Goal: Check status: Check status

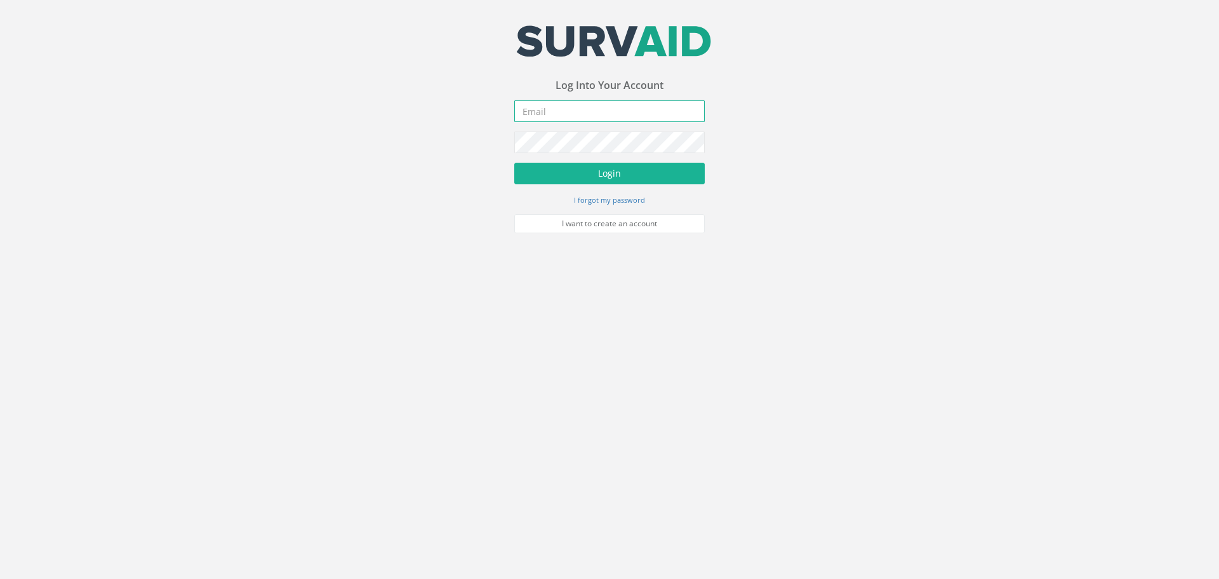
click at [578, 105] on input "email" at bounding box center [609, 111] width 191 height 22
type input "[EMAIL_ADDRESS][DOMAIN_NAME]"
click at [574, 169] on button "Login" at bounding box center [609, 174] width 191 height 22
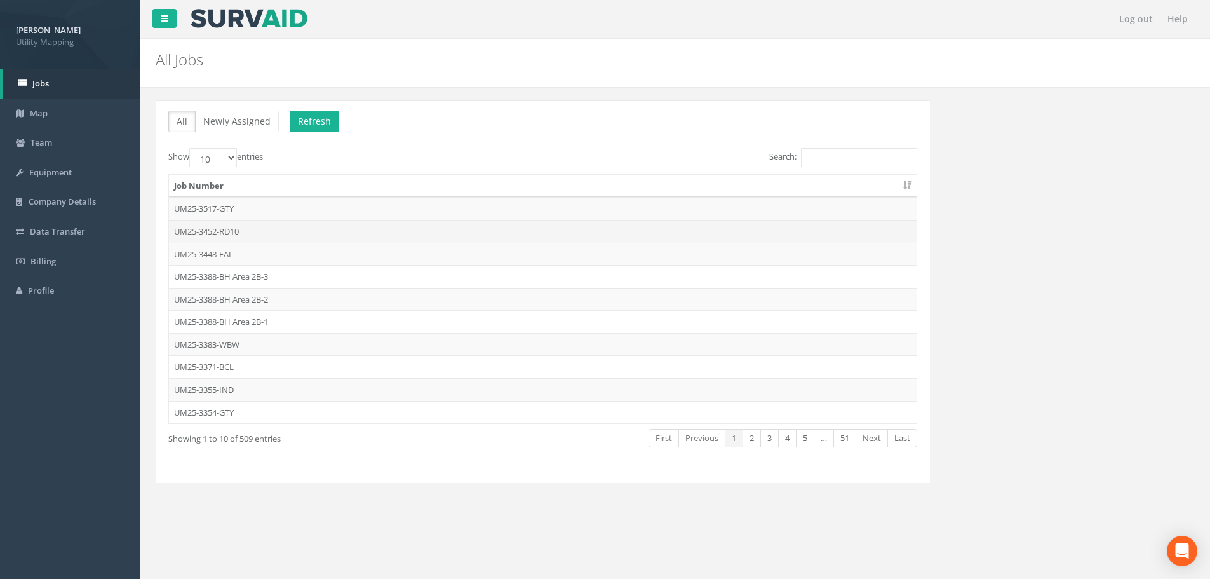
click at [312, 239] on td "UM25-3452-RD10" at bounding box center [543, 231] width 748 height 23
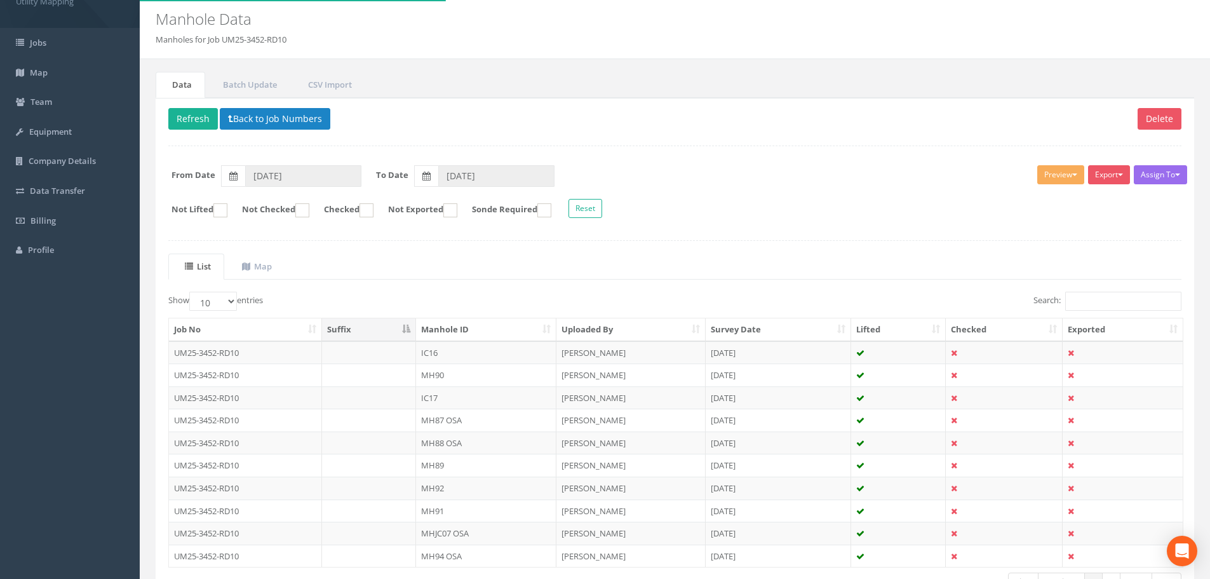
scroll to position [64, 0]
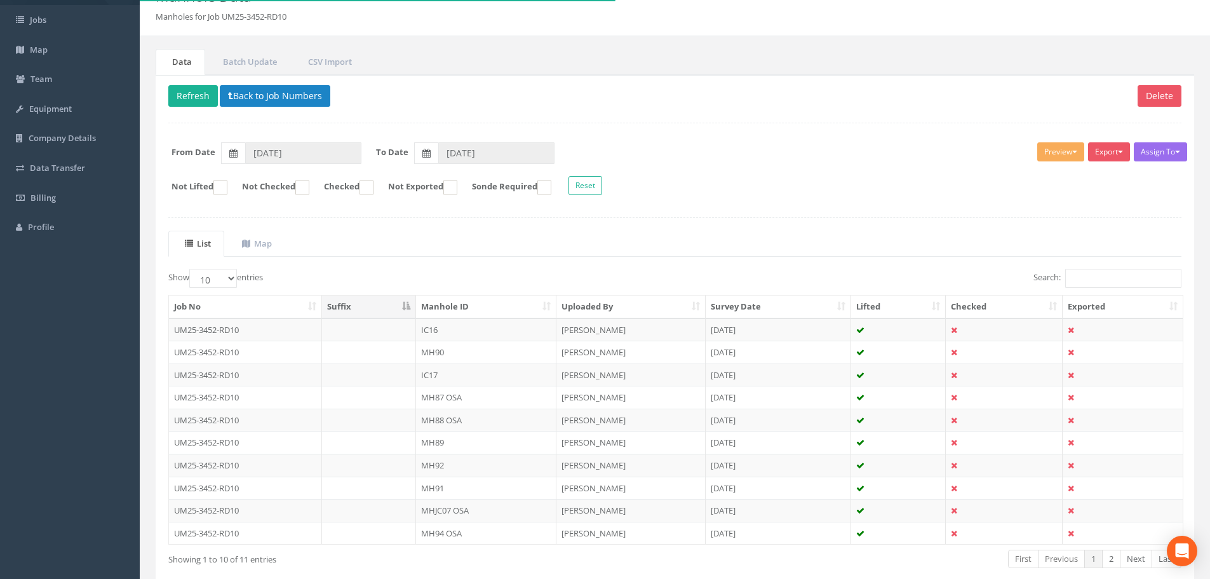
click at [461, 305] on th "Manhole ID" at bounding box center [486, 306] width 140 height 23
click at [460, 337] on td "IC16" at bounding box center [486, 329] width 140 height 23
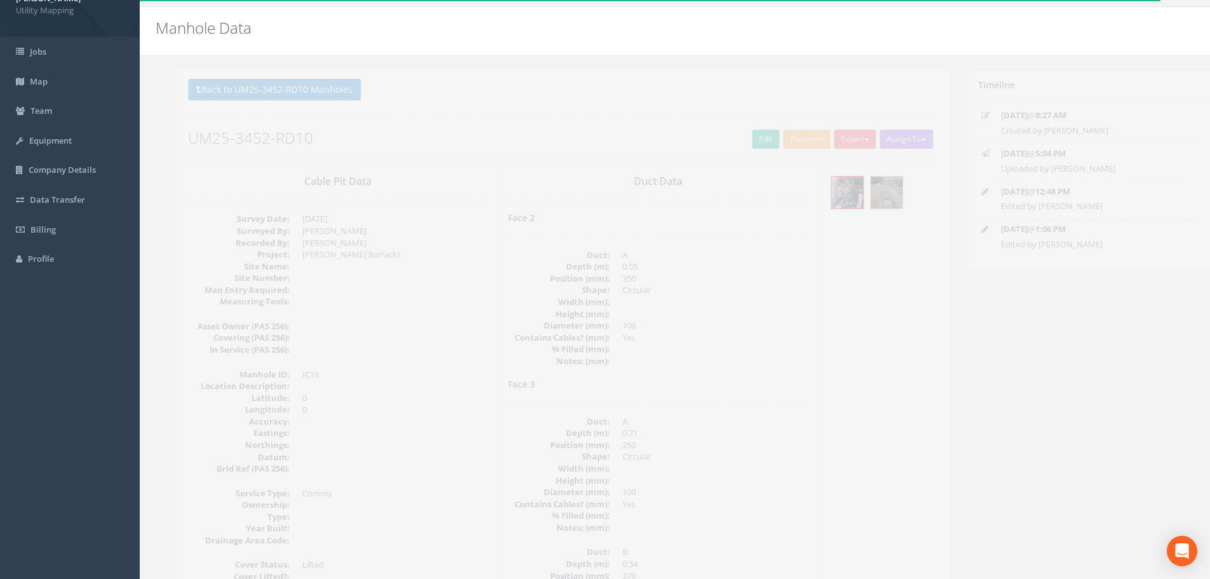
scroll to position [0, 0]
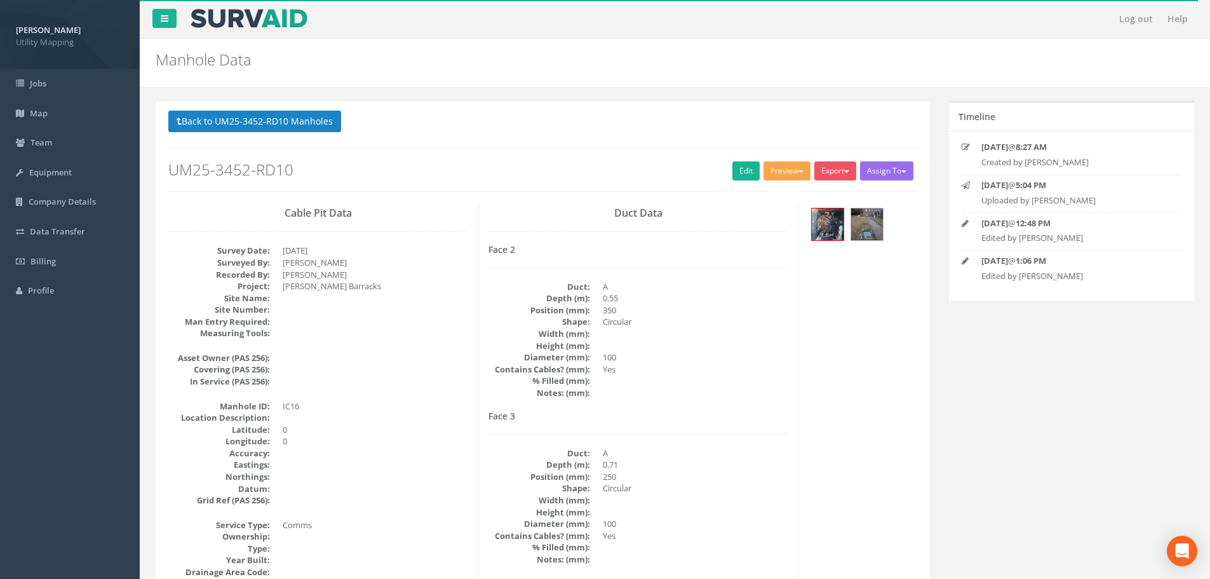
click at [783, 171] on button "Preview" at bounding box center [786, 170] width 47 height 19
click at [768, 191] on link "U Map IC" at bounding box center [763, 197] width 97 height 20
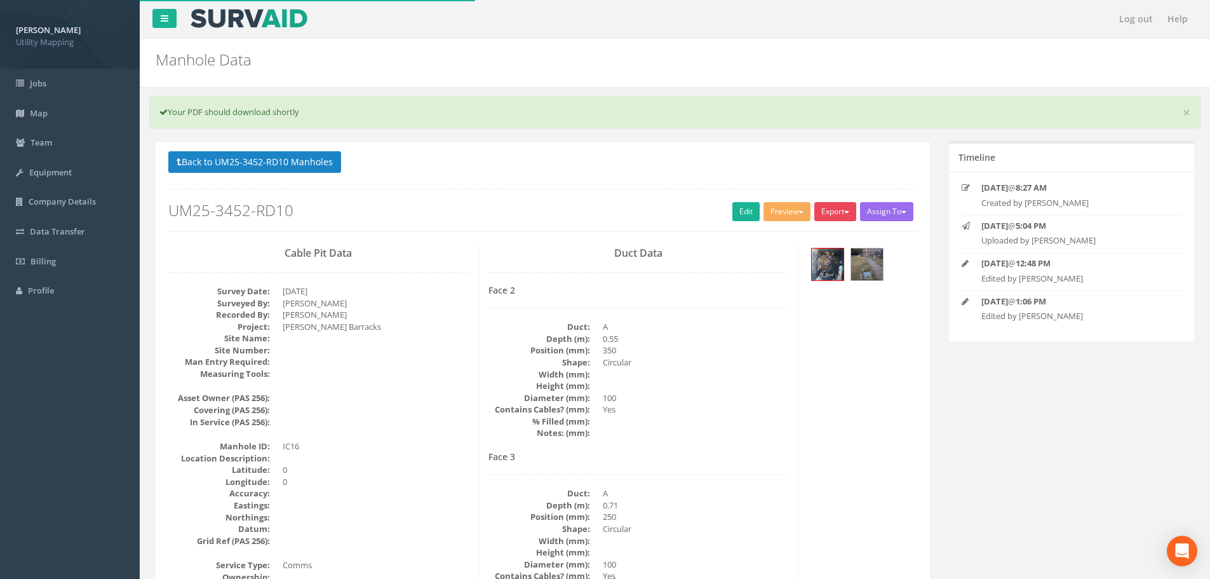
click at [841, 210] on button "Export" at bounding box center [835, 211] width 42 height 19
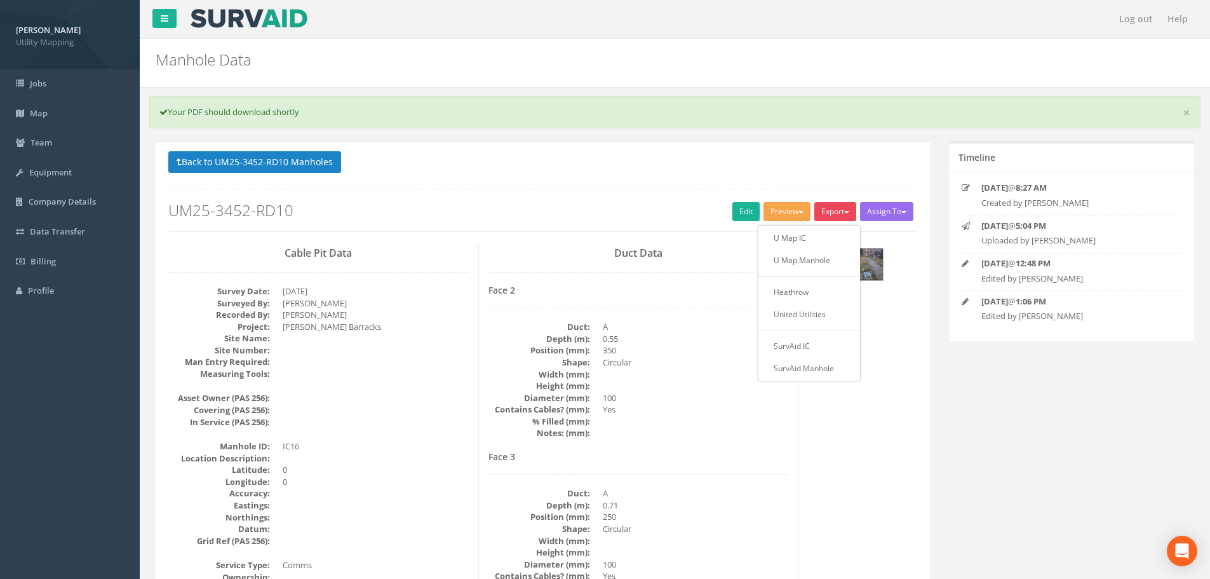
click at [795, 210] on button "Preview" at bounding box center [786, 211] width 47 height 19
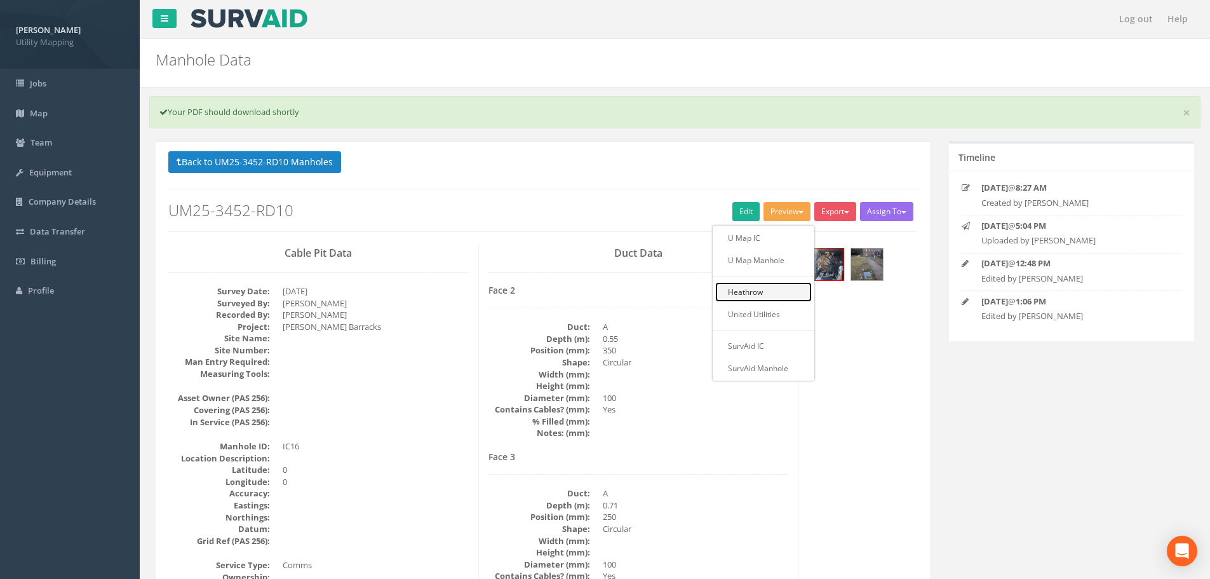
click at [775, 291] on link "Heathrow" at bounding box center [763, 292] width 97 height 20
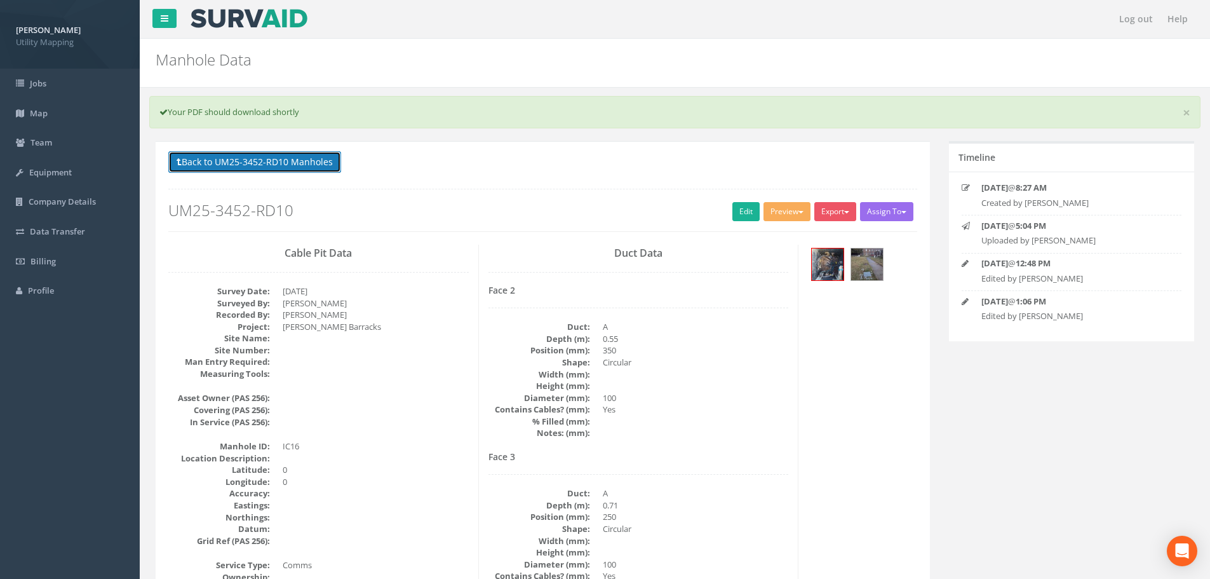
click at [247, 158] on button "Back to UM25-3452-RD10 Manholes" at bounding box center [254, 162] width 173 height 22
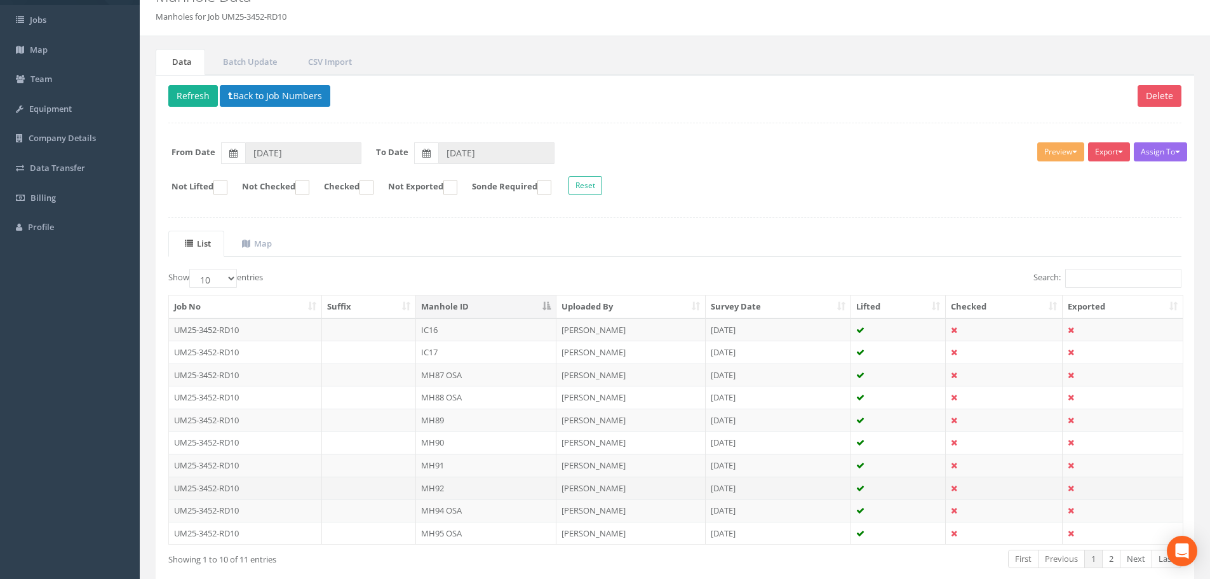
scroll to position [130, 0]
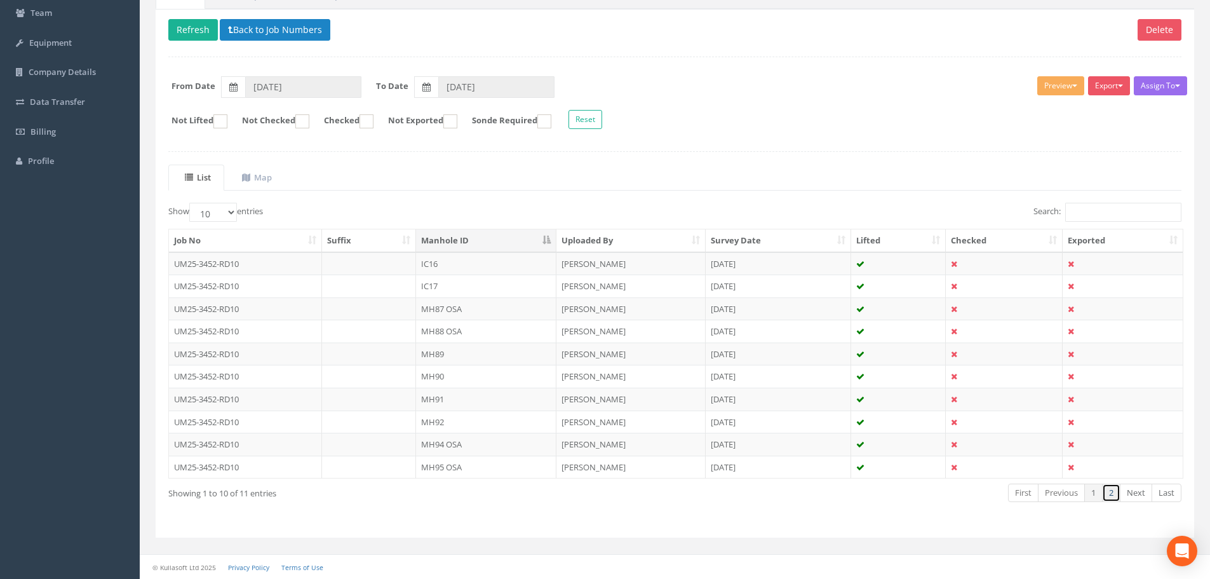
click at [1115, 493] on link "2" at bounding box center [1111, 492] width 18 height 18
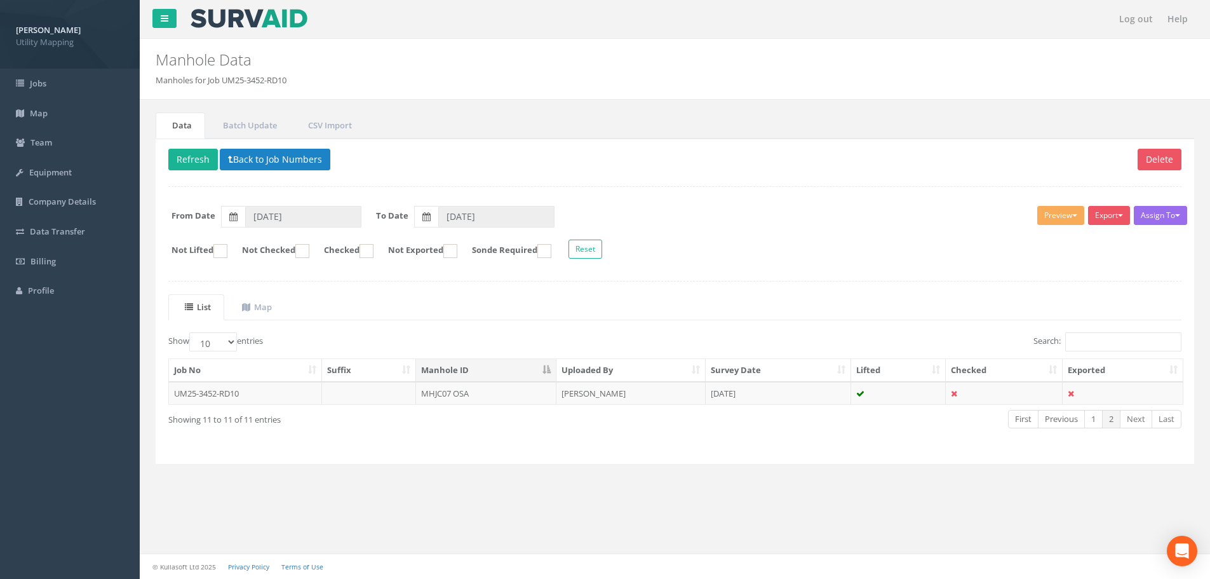
scroll to position [0, 0]
click at [500, 394] on td "MHJC07 OSA" at bounding box center [486, 393] width 140 height 23
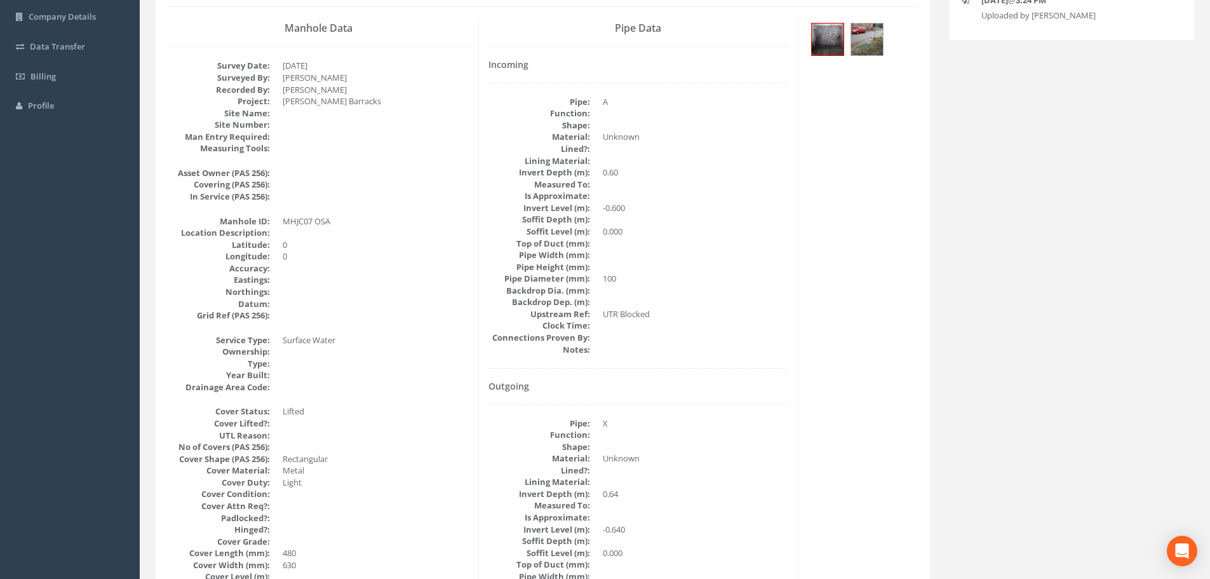
scroll to position [46, 0]
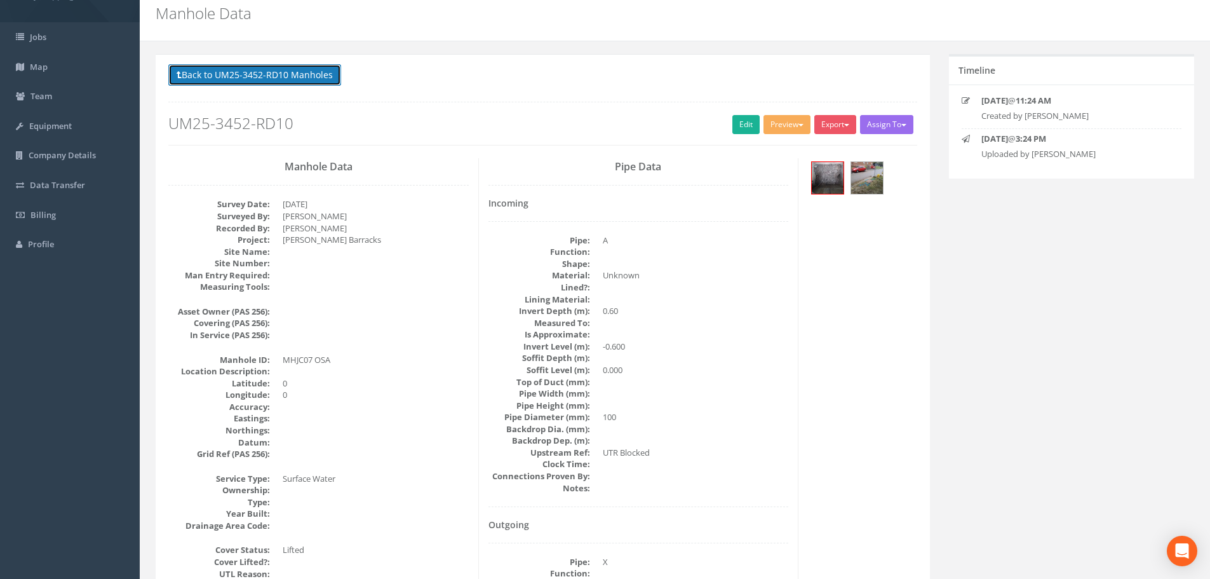
click at [278, 67] on button "Back to UM25-3452-RD10 Manholes" at bounding box center [254, 75] width 173 height 22
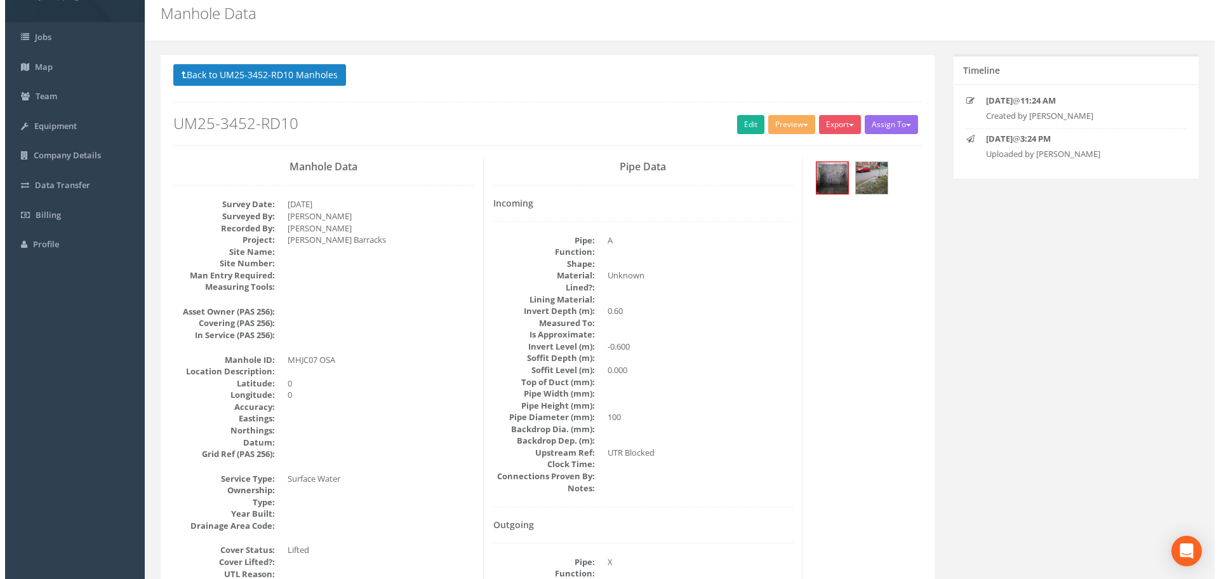
scroll to position [0, 0]
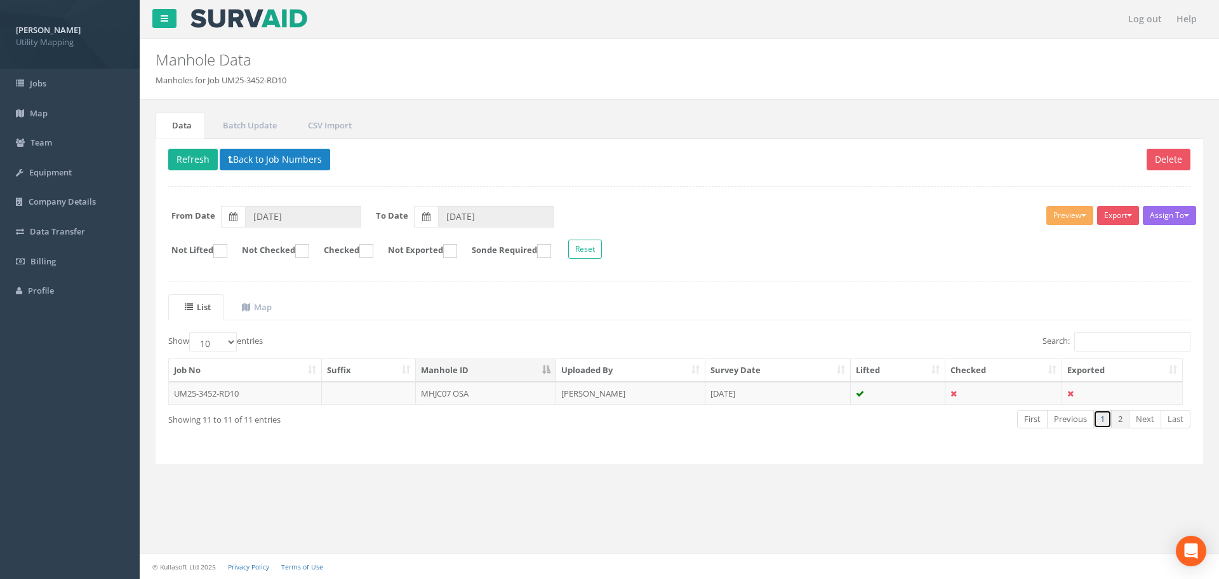
click at [1100, 423] on link "1" at bounding box center [1103, 419] width 18 height 18
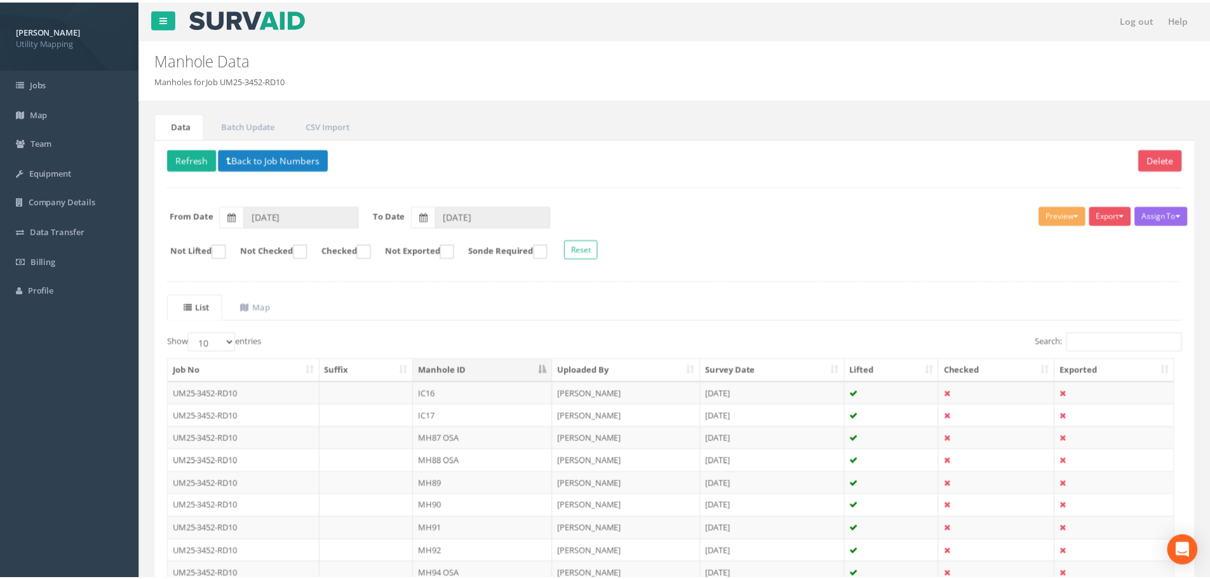
scroll to position [130, 0]
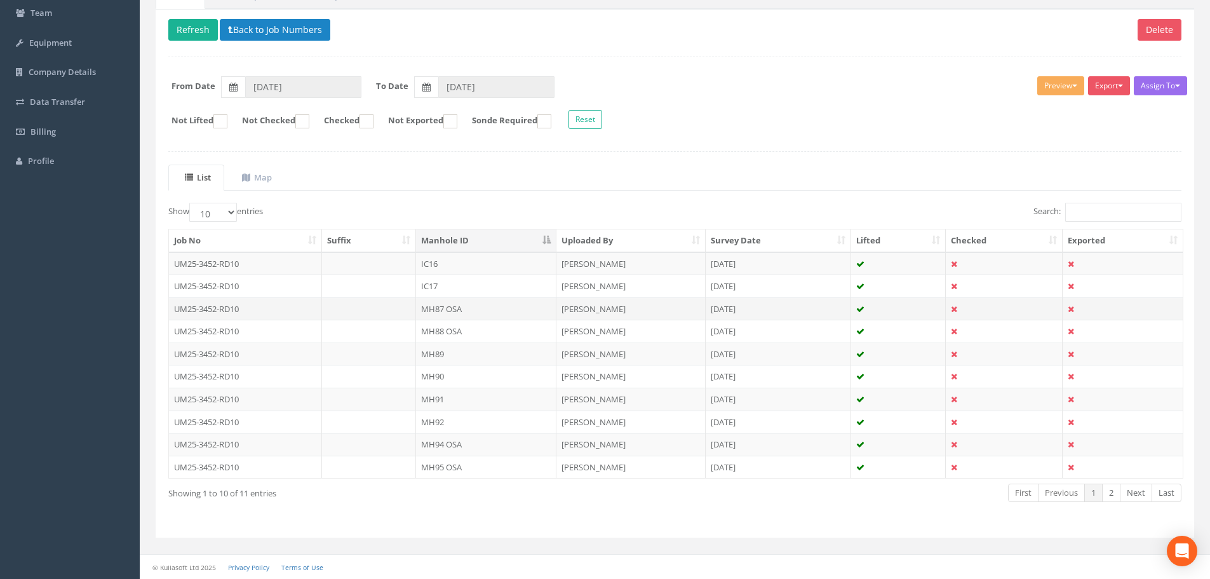
click at [474, 305] on td "MH87 OSA" at bounding box center [486, 308] width 140 height 23
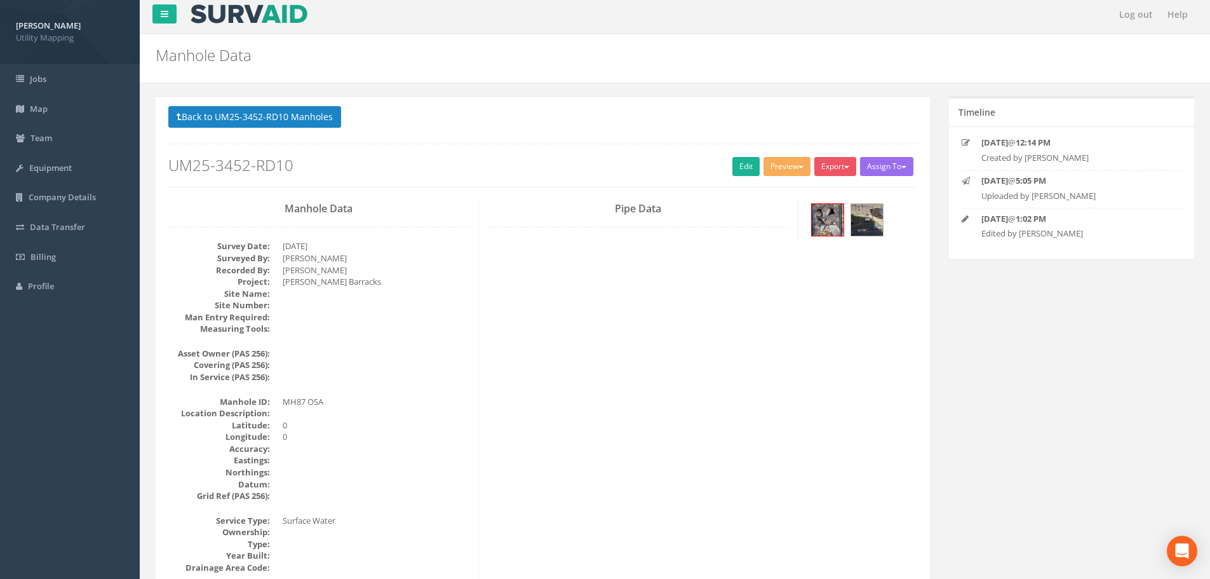
scroll to position [0, 0]
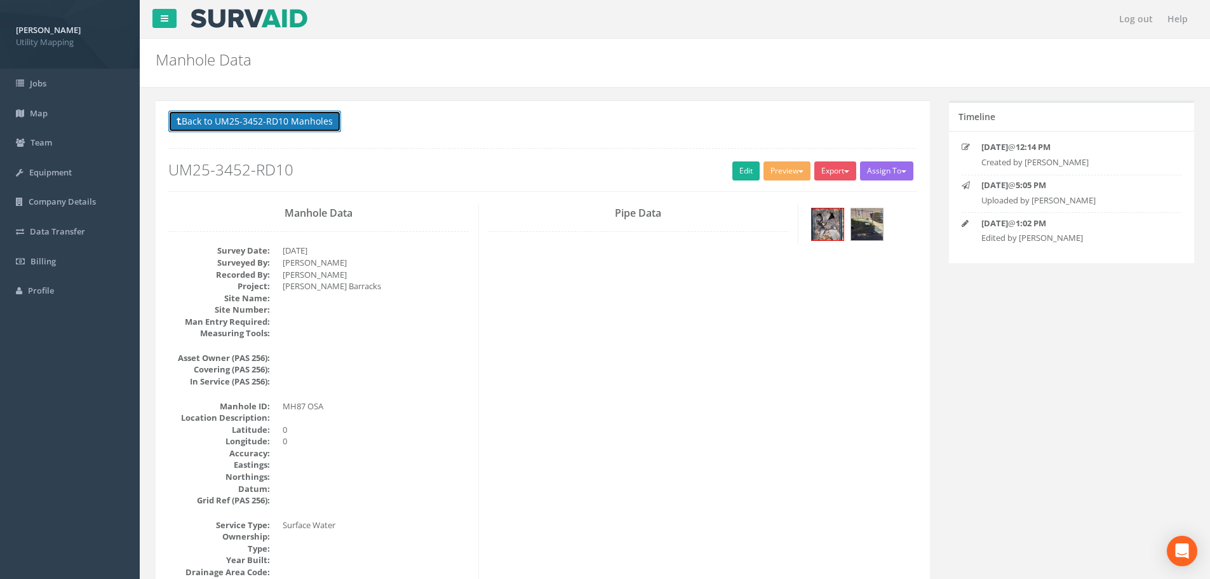
click at [283, 119] on button "Back to UM25-3452-RD10 Manholes" at bounding box center [254, 122] width 173 height 22
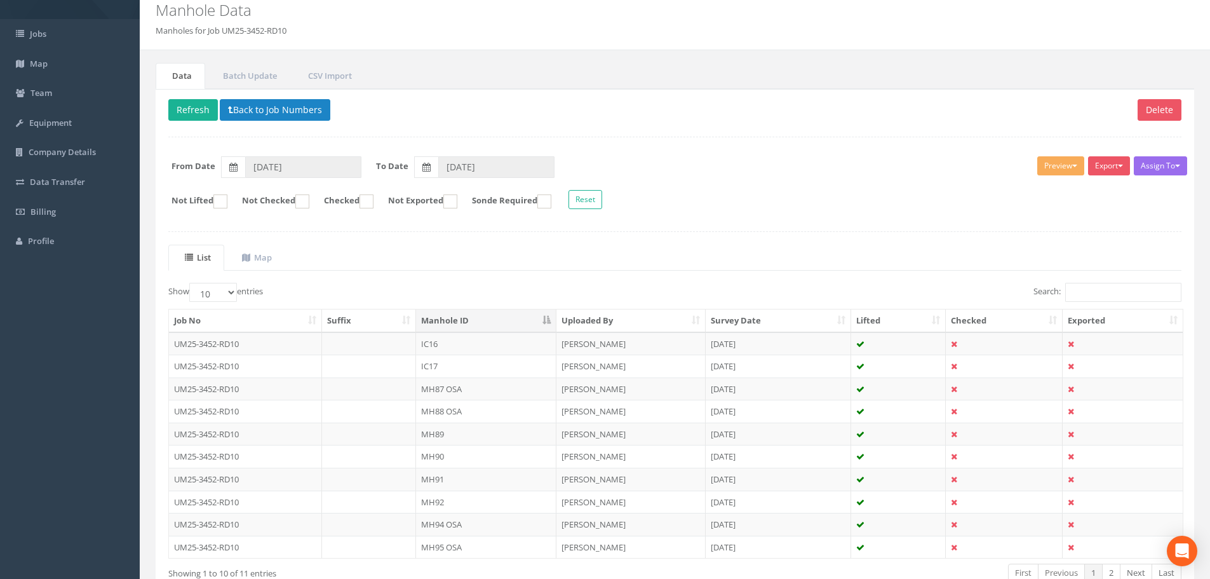
scroll to position [130, 0]
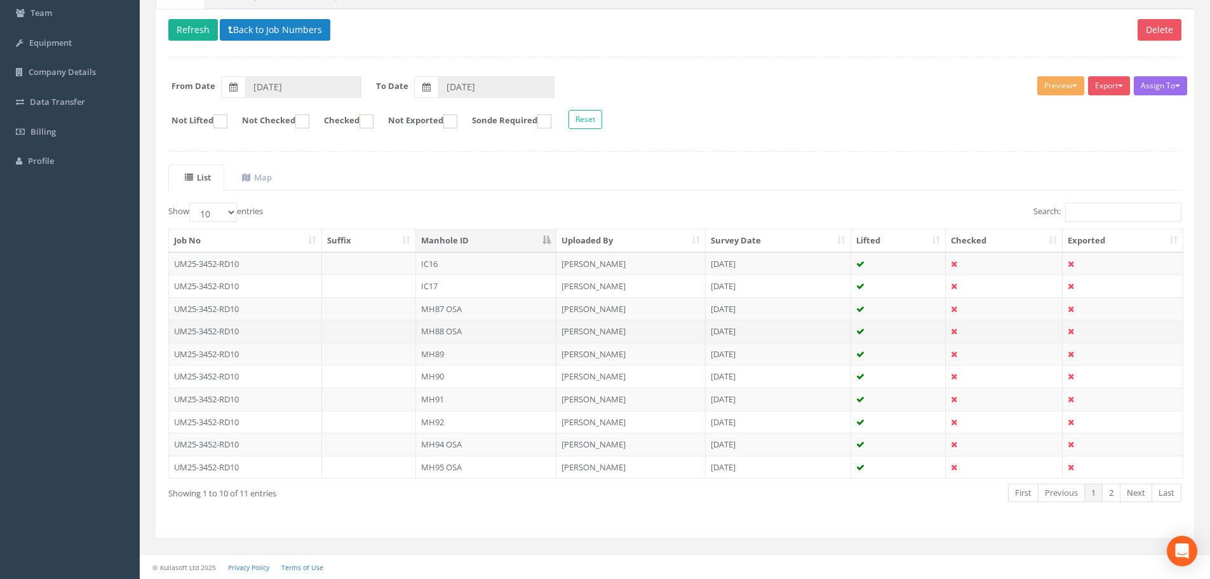
click at [494, 334] on td "MH88 OSA" at bounding box center [486, 330] width 140 height 23
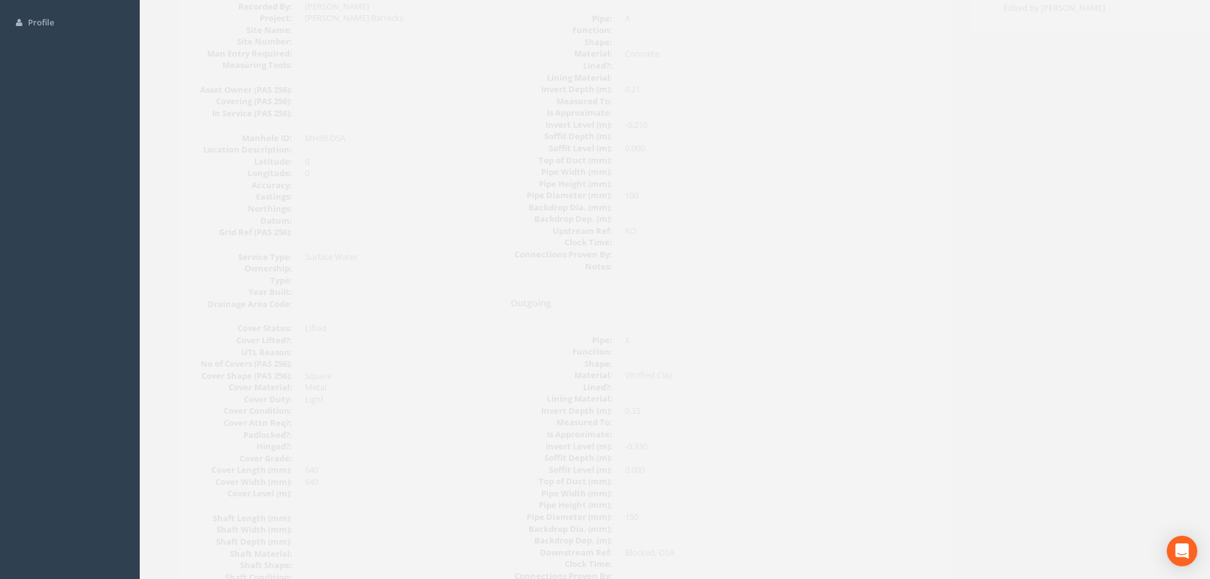
scroll to position [0, 0]
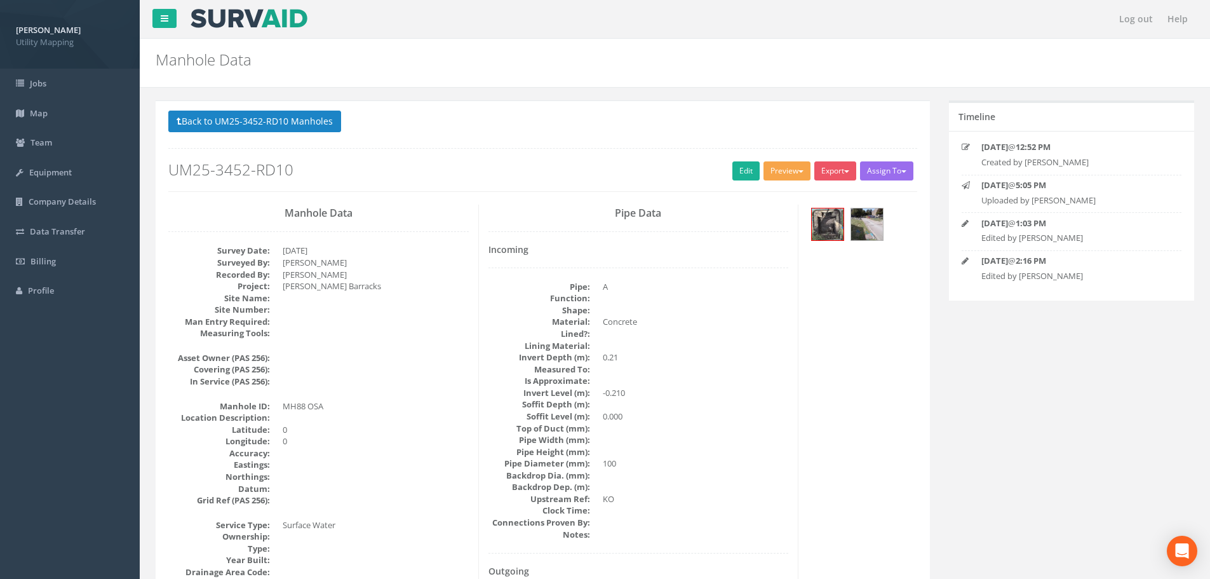
click at [782, 176] on button "Preview" at bounding box center [786, 170] width 47 height 19
click at [767, 217] on link "U Map Manhole" at bounding box center [763, 220] width 97 height 20
